Goal: Information Seeking & Learning: Find specific fact

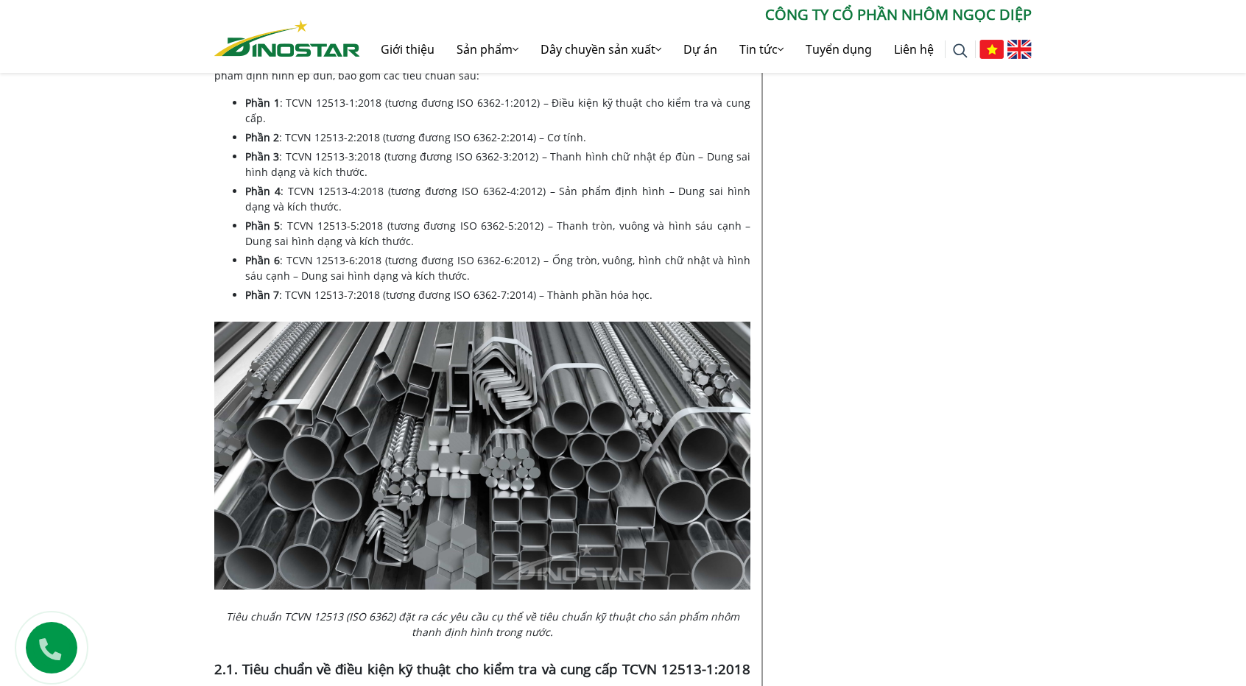
click at [340, 179] on span ": TCVN 12513-3:2018 (tương đương ISO 6362-3:2012) – Thanh hình chữ nhật ép đùn …" at bounding box center [497, 163] width 505 height 29
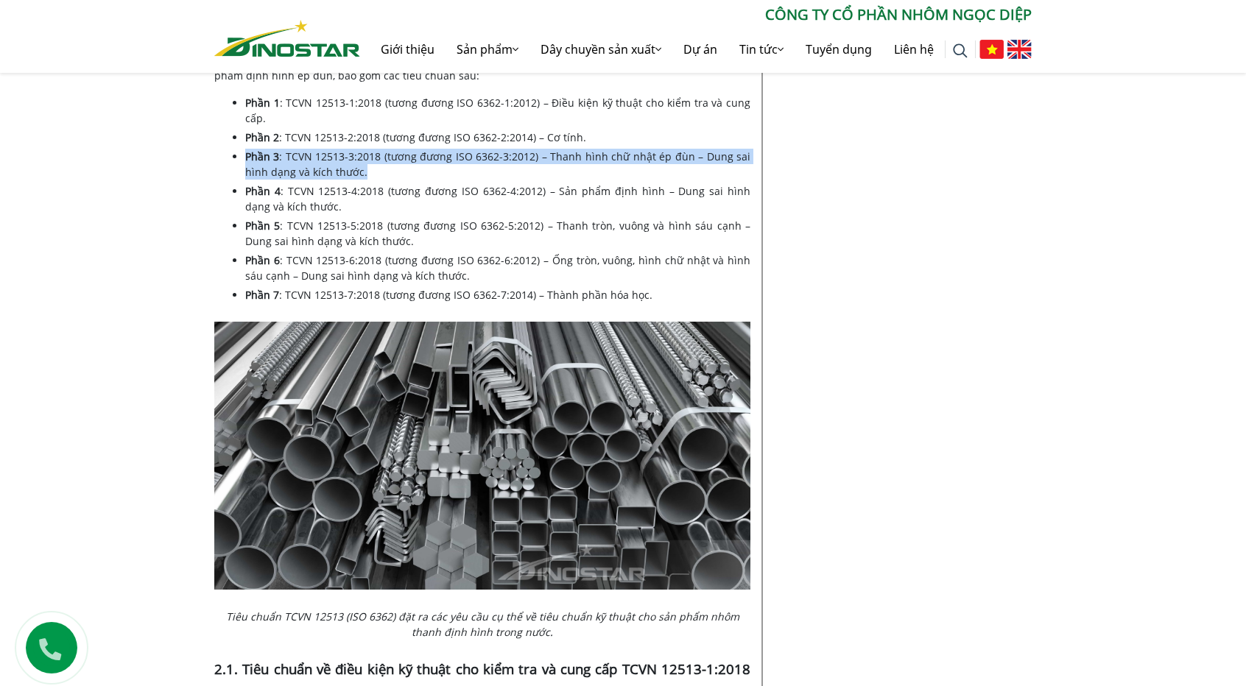
click at [340, 179] on span ": TCVN 12513-3:2018 (tương đương ISO 6362-3:2012) – Thanh hình chữ nhật ép đùn …" at bounding box center [497, 163] width 505 height 29
click at [382, 179] on span ": TCVN 12513-3:2018 (tương đương ISO 6362-3:2012) – Thanh hình chữ nhật ép đùn …" at bounding box center [497, 163] width 505 height 29
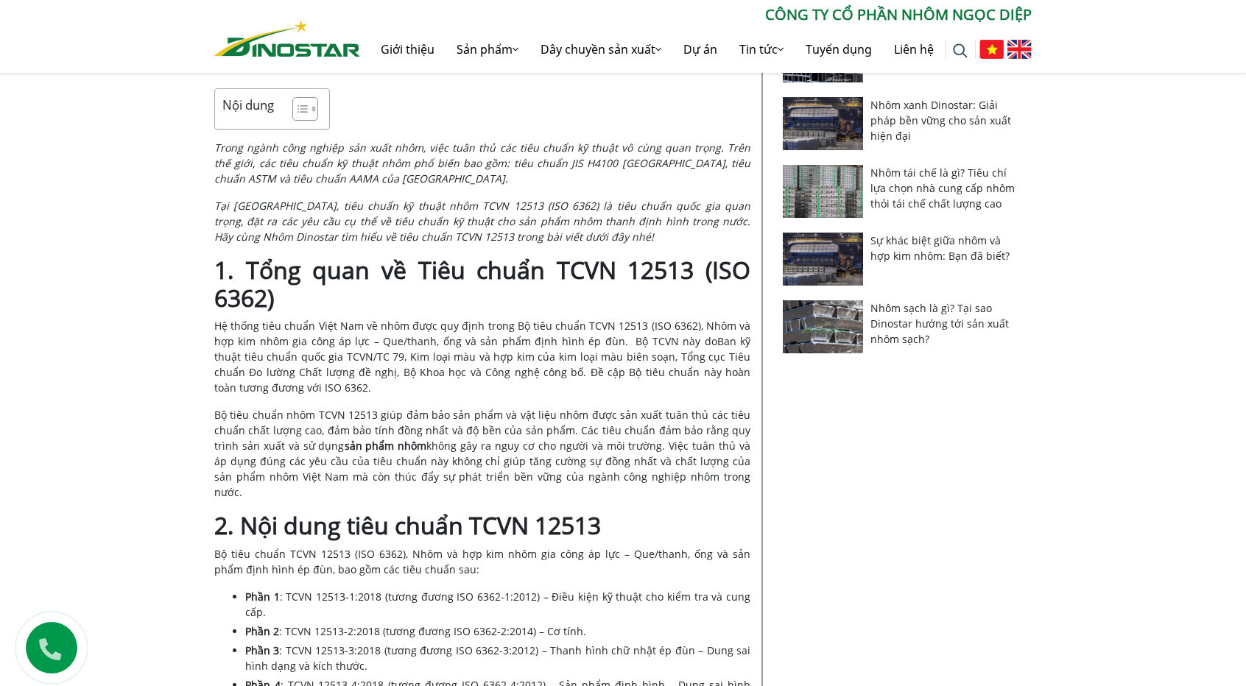
scroll to position [573, 0]
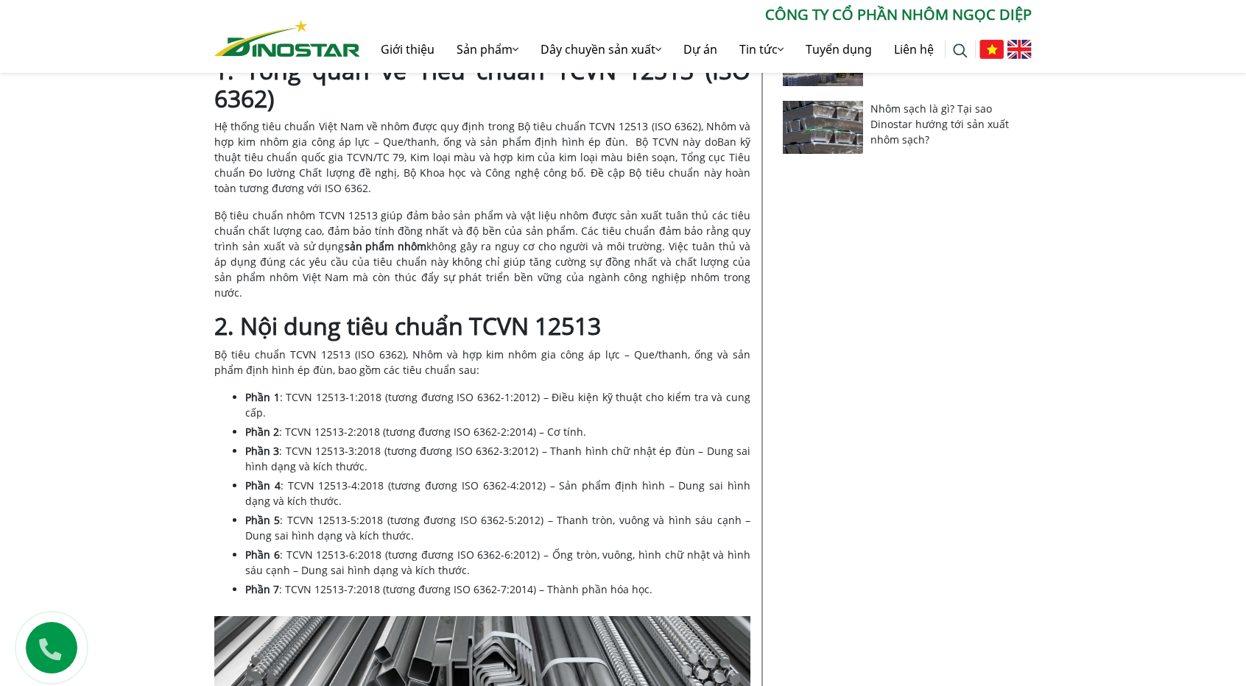
click at [427, 253] on strong "sản phẩm nhôm" at bounding box center [386, 246] width 82 height 14
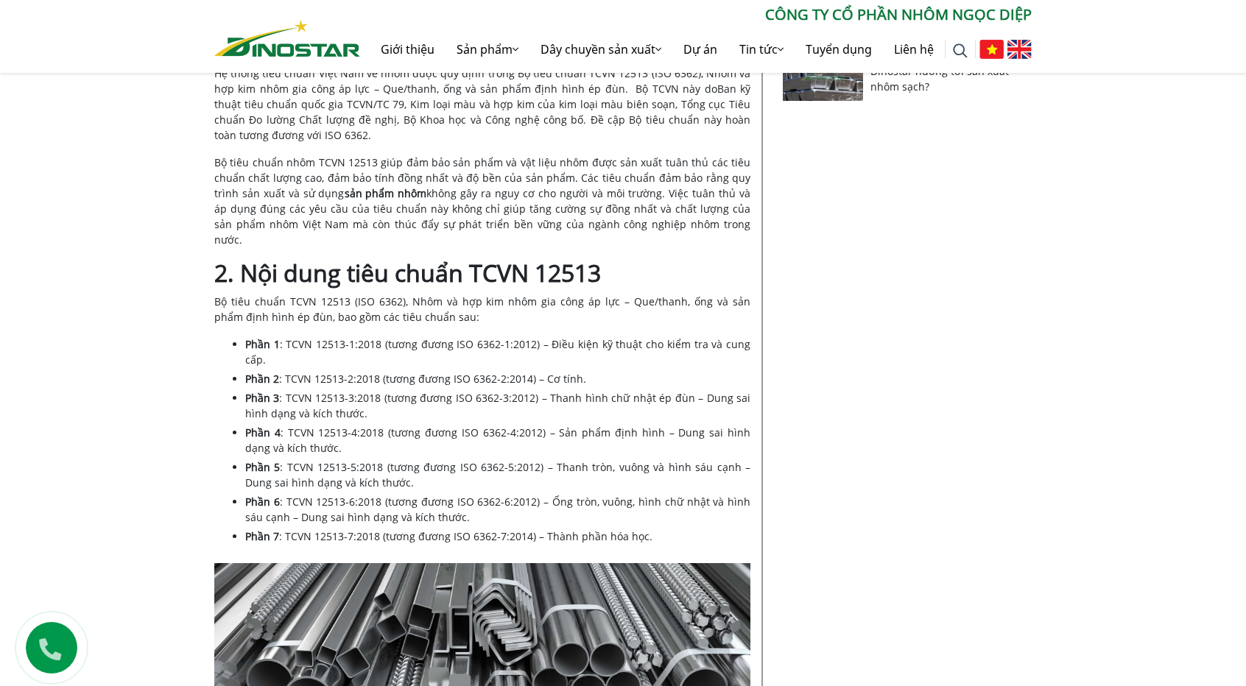
scroll to position [941, 0]
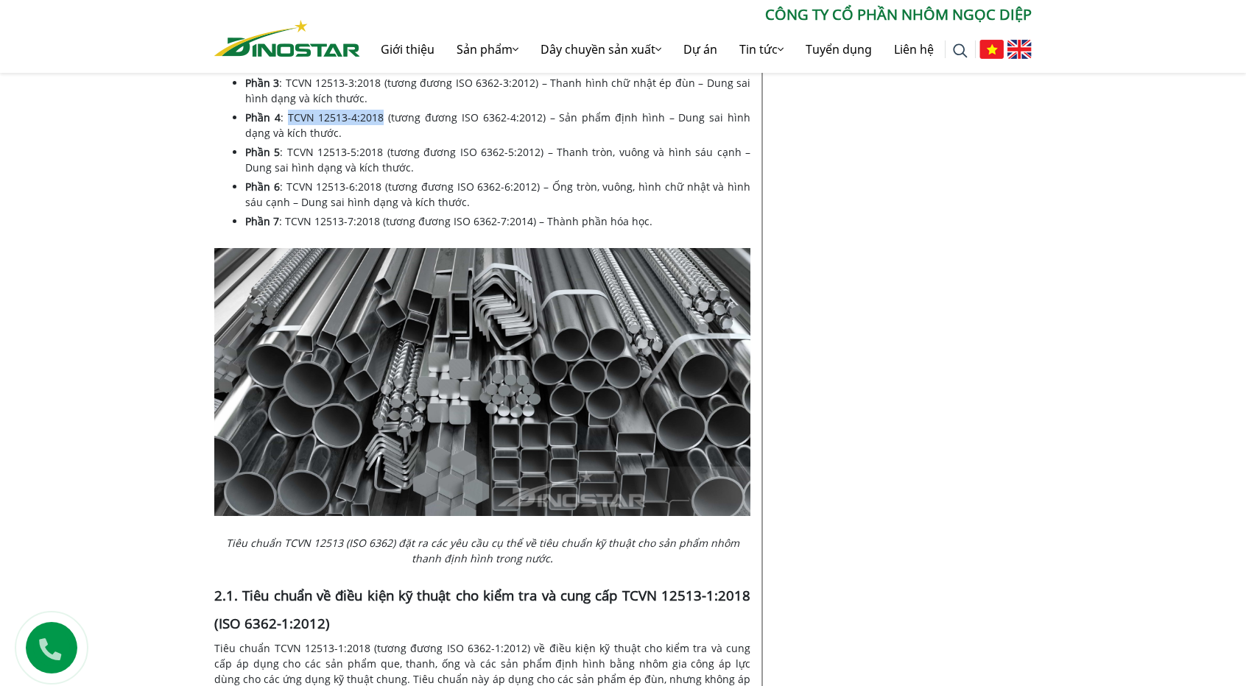
drag, startPoint x: 390, startPoint y: 289, endPoint x: 289, endPoint y: 298, distance: 102.0
click at [289, 140] on span ": TCVN 12513-4:2018 (tương đương ISO 6362-4:2012) – Sản phẩm định hình – Dung s…" at bounding box center [497, 124] width 505 height 29
copy span "TCVN 12513-4:2018"
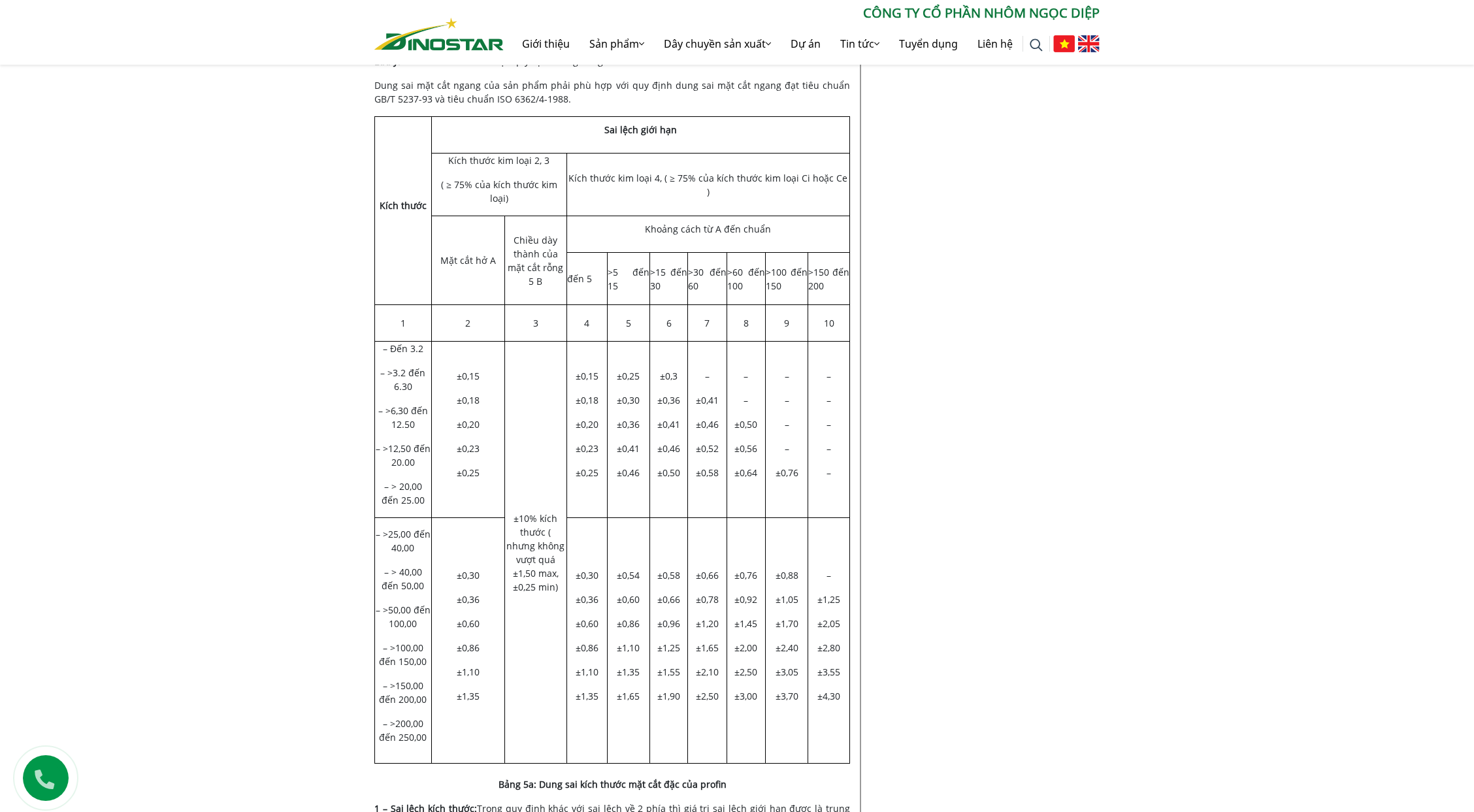
scroll to position [2221, 0]
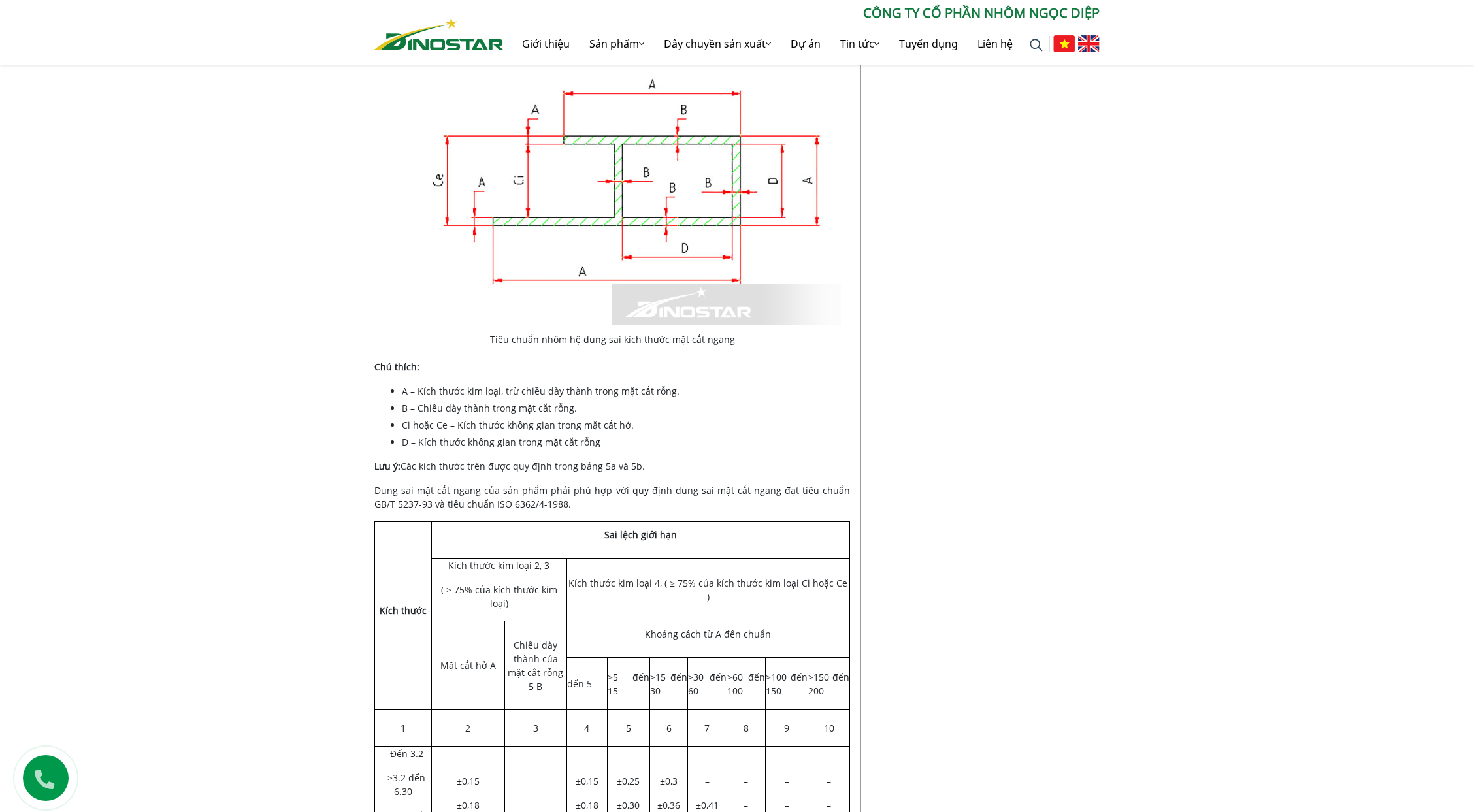
scroll to position [1916, 0]
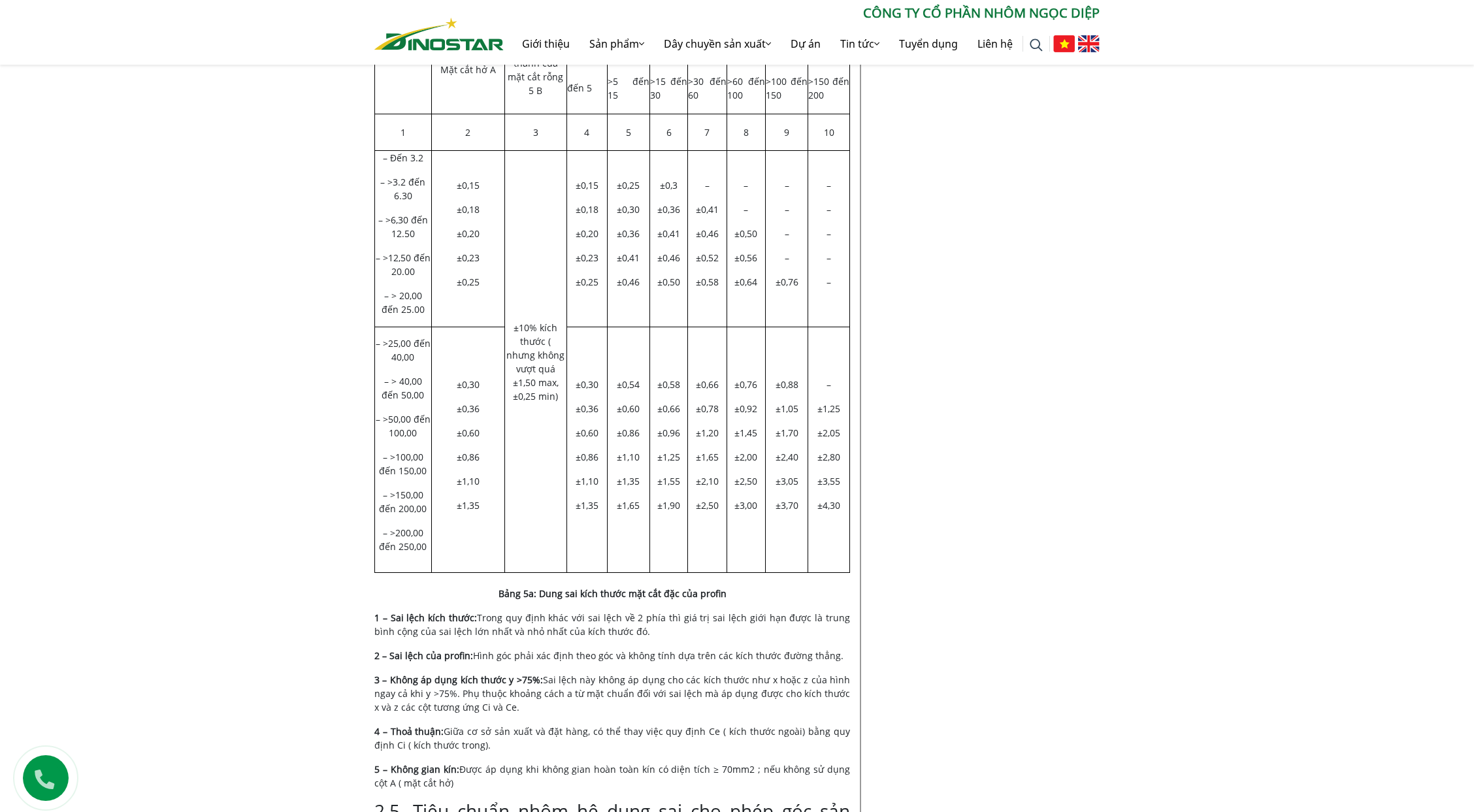
scroll to position [2003, 0]
